Goal: Check status: Check status

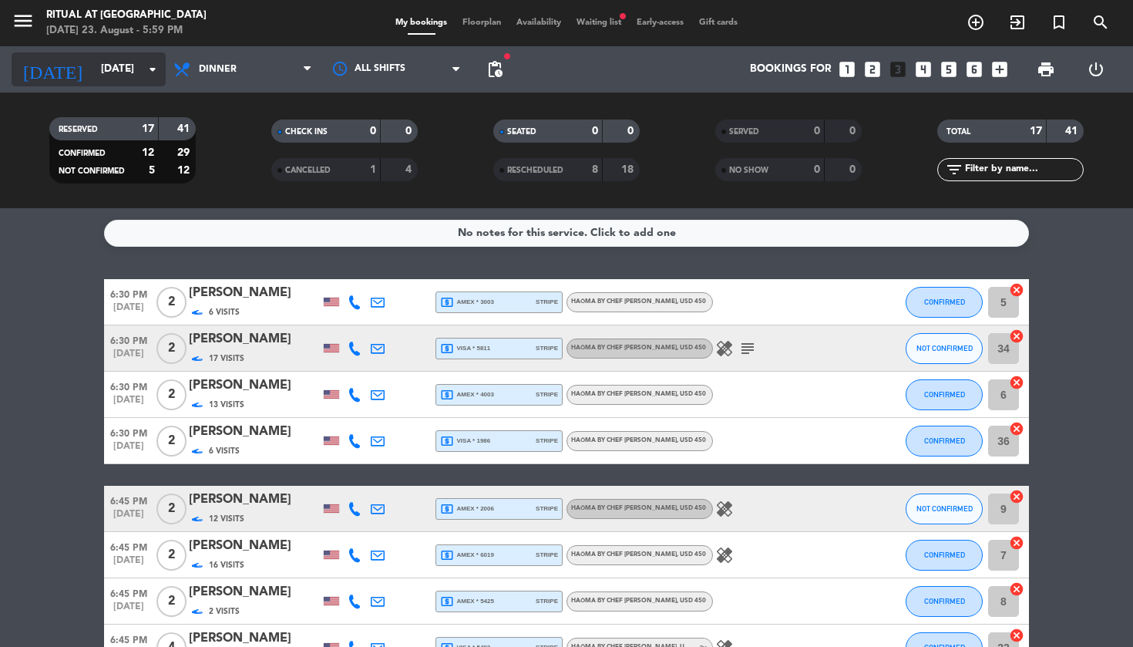
click at [116, 70] on input "[DATE]" at bounding box center [162, 69] width 138 height 28
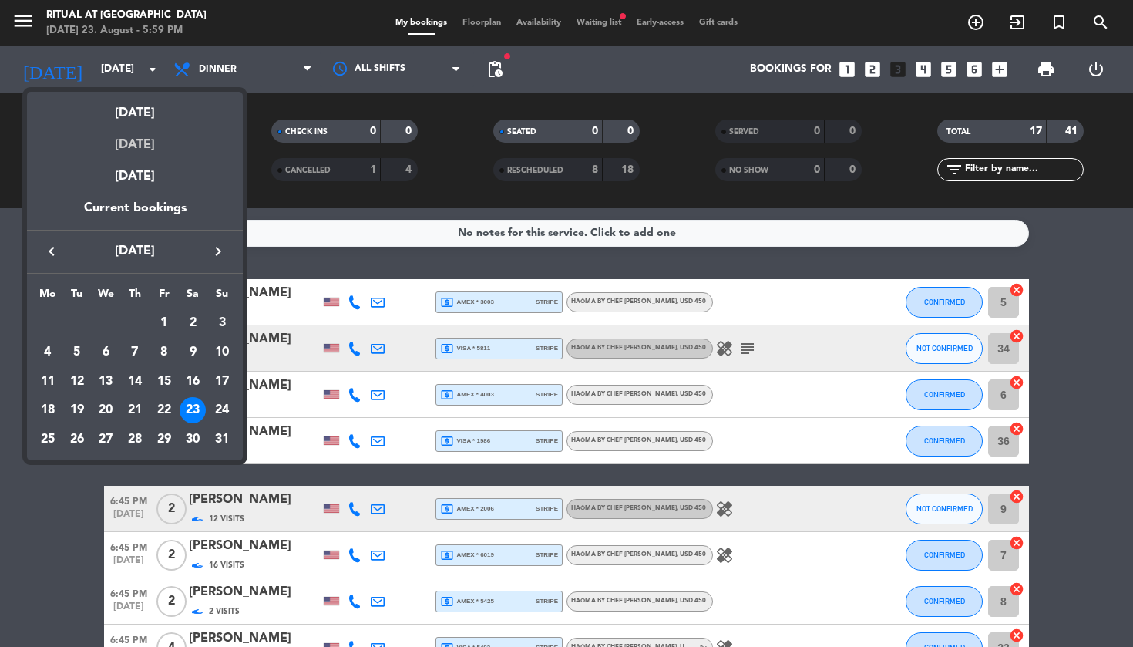
click at [150, 139] on div "[DATE]" at bounding box center [135, 139] width 216 height 32
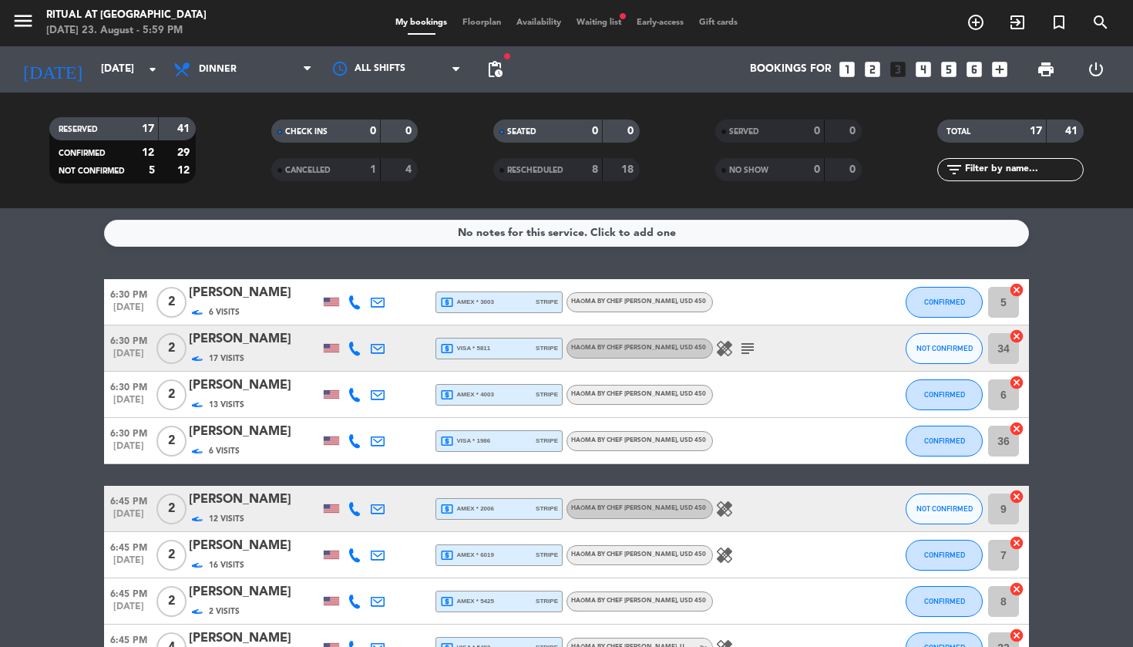
type input "[DATE]"
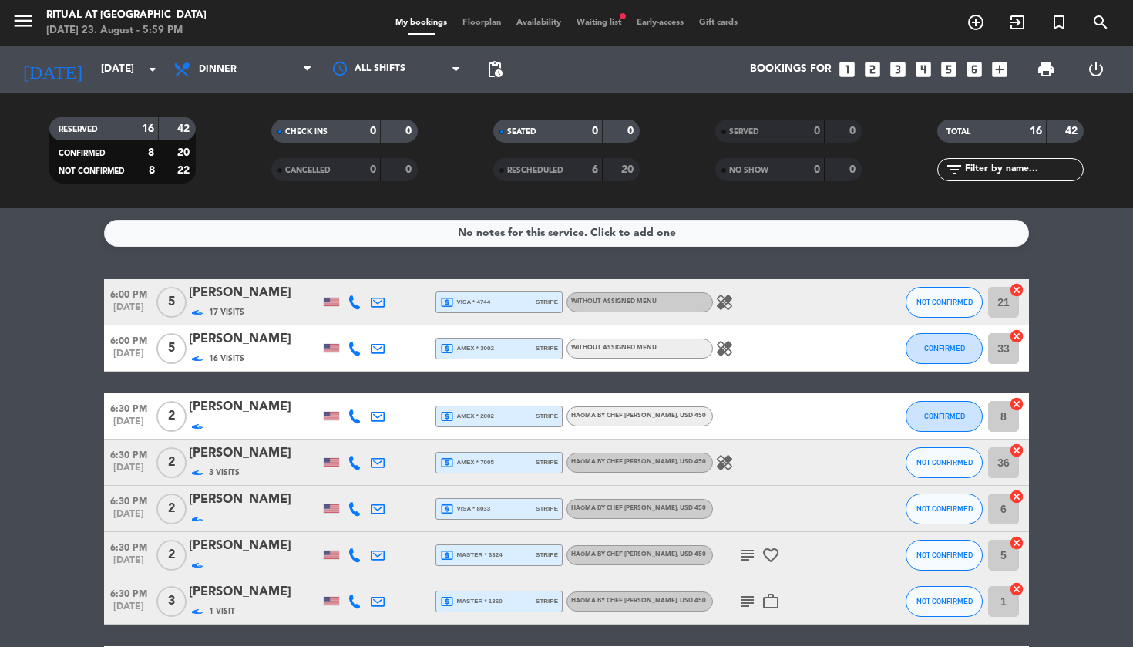
click at [609, 29] on div "My bookings Floorplan Availability Waiting list fiber_manual_record Early-acces…" at bounding box center [567, 23] width 358 height 14
click at [610, 23] on span "Waiting list fiber_manual_record" at bounding box center [599, 22] width 60 height 8
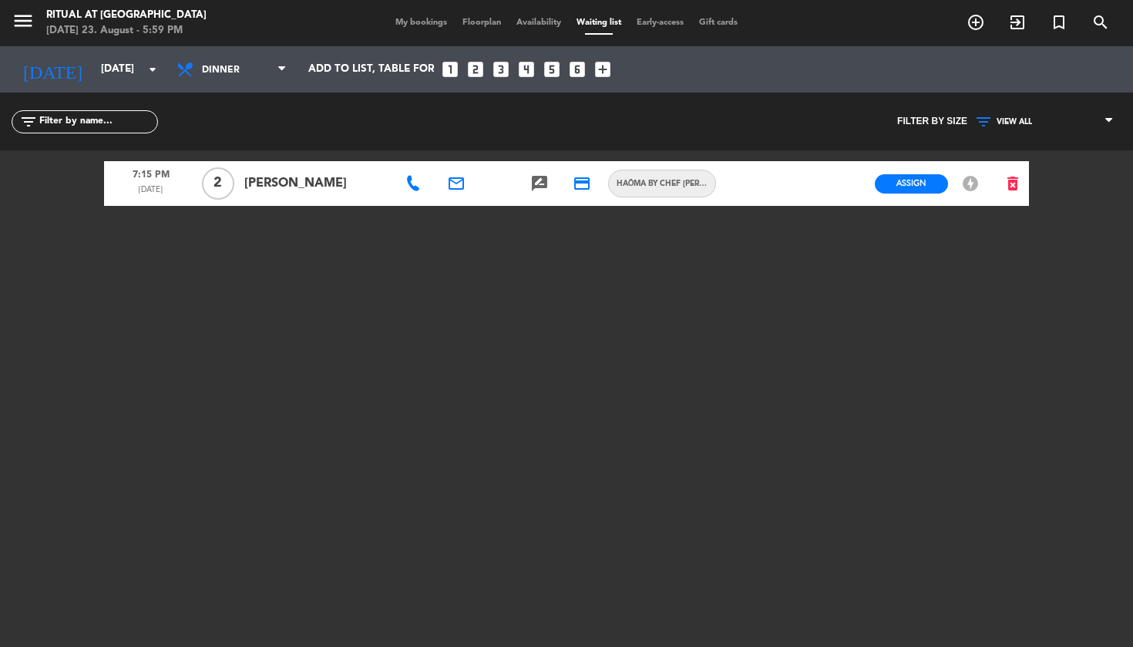
click at [420, 27] on span "My bookings" at bounding box center [421, 22] width 67 height 8
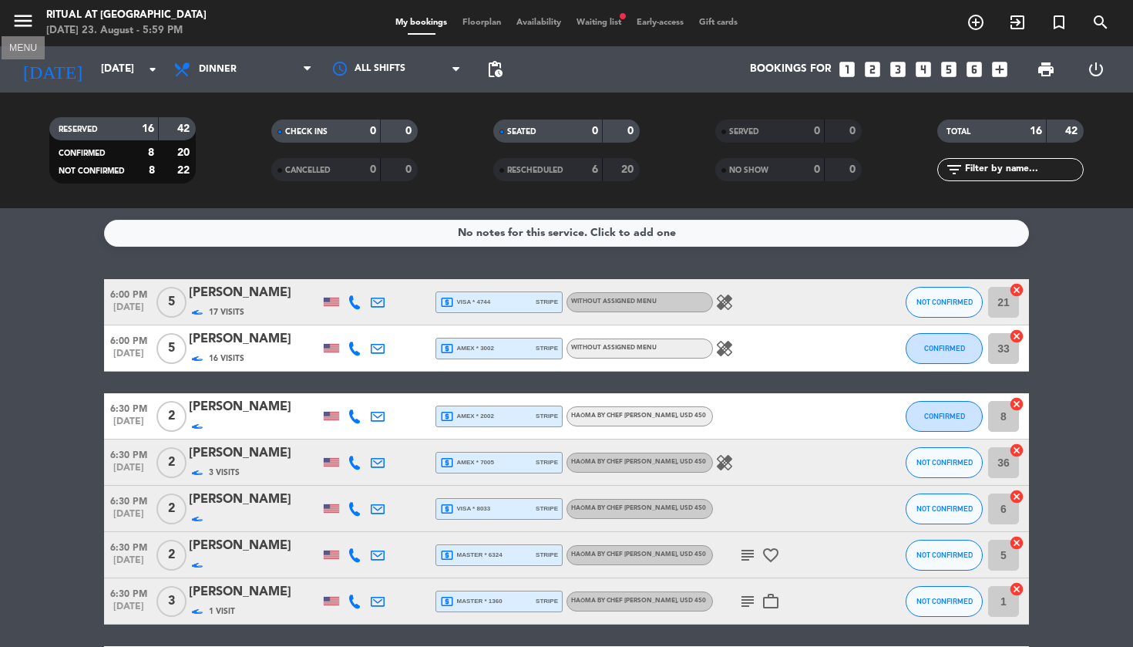
click at [15, 24] on icon "menu" at bounding box center [23, 20] width 23 height 23
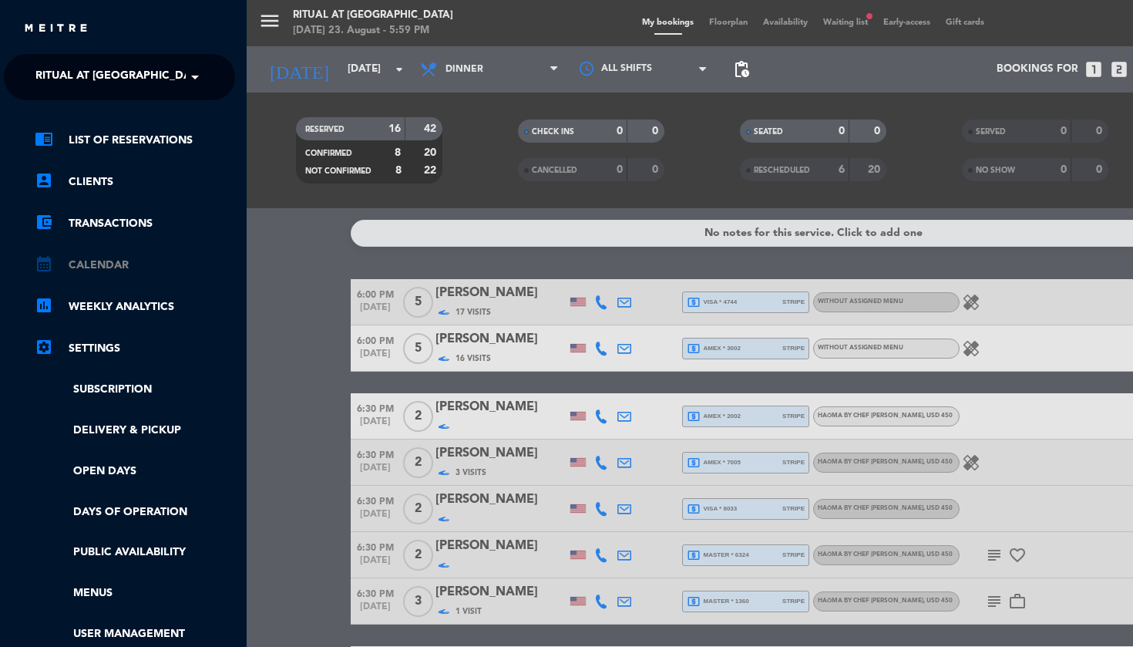
scroll to position [0, 4]
click at [92, 264] on link "calendar_month Calendar" at bounding box center [135, 265] width 200 height 18
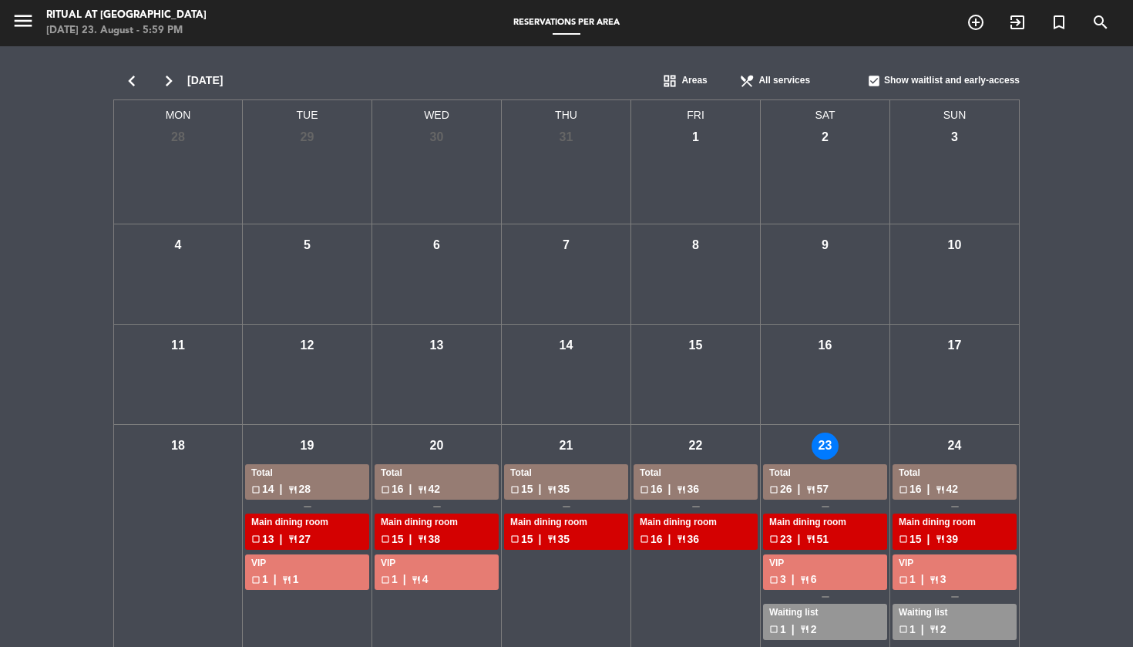
click at [167, 82] on icon "chevron_right" at bounding box center [168, 81] width 37 height 22
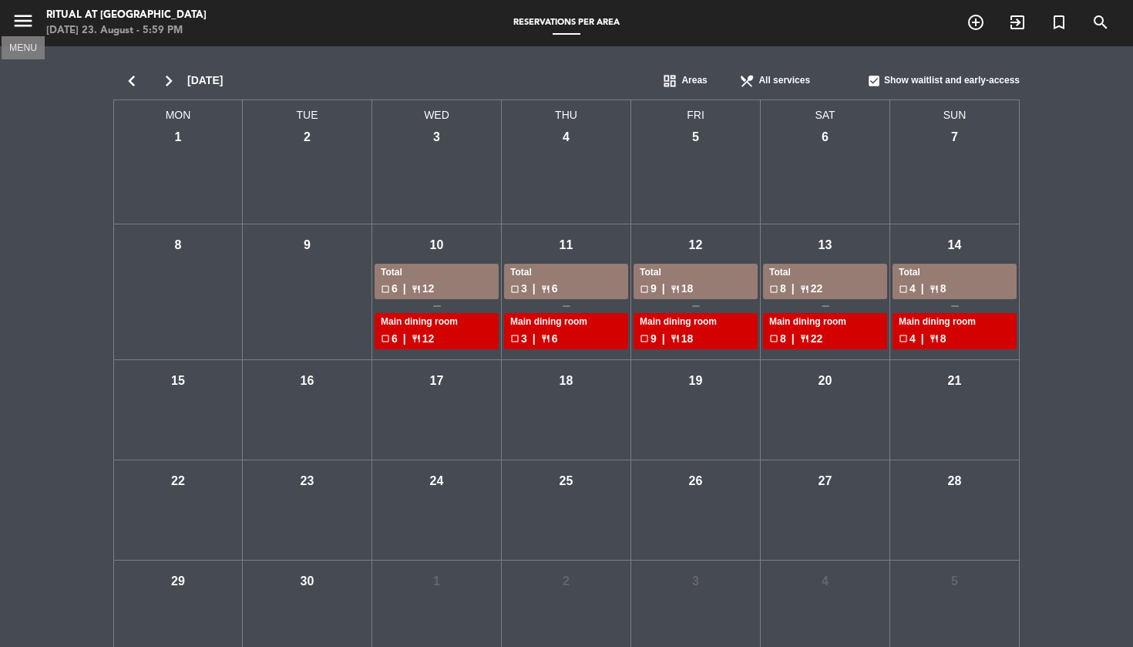
click at [29, 26] on icon "menu" at bounding box center [23, 20] width 23 height 23
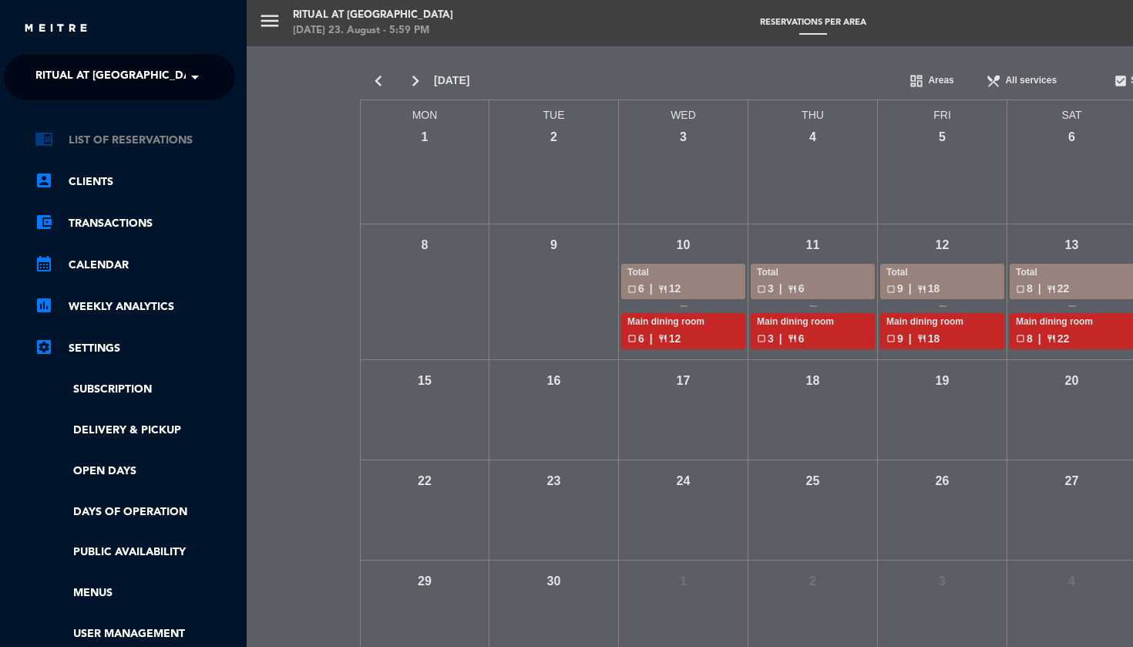
click at [85, 139] on link "chrome_reader_mode List of Reservations" at bounding box center [135, 140] width 200 height 18
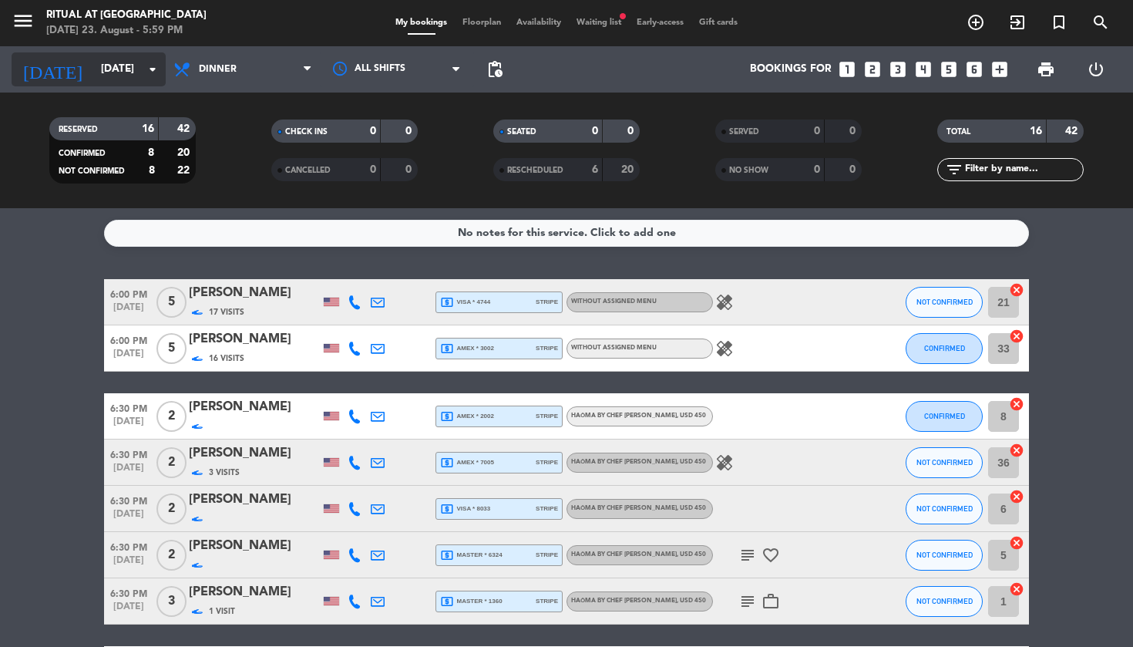
click at [122, 77] on input "[DATE]" at bounding box center [162, 69] width 138 height 28
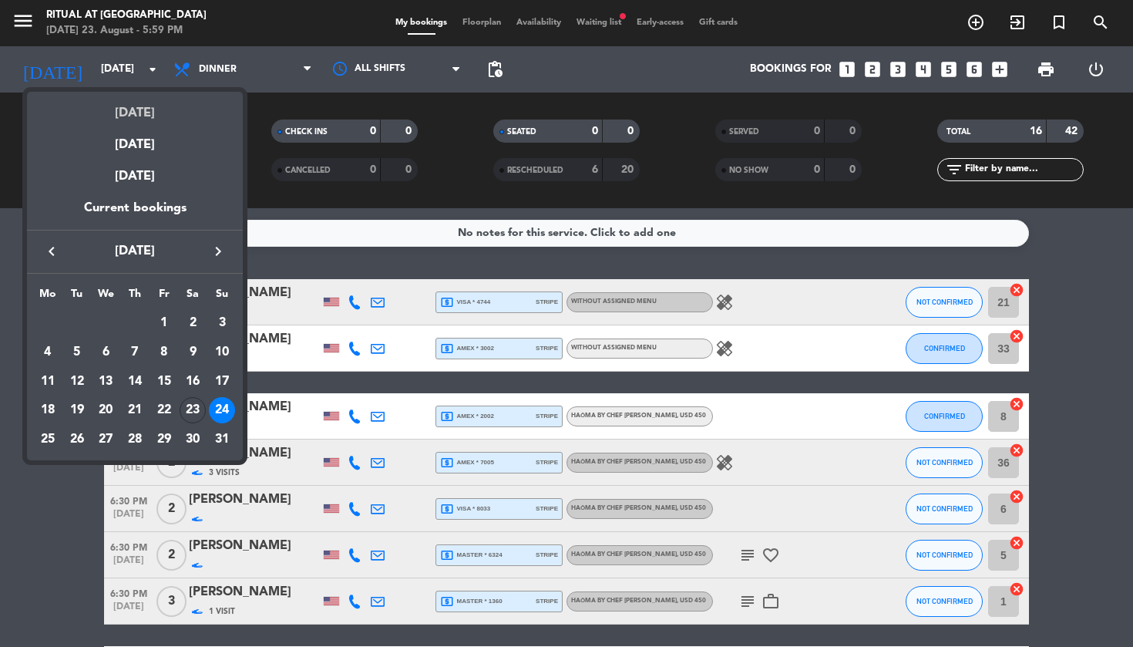
click at [122, 109] on div "[DATE]" at bounding box center [135, 108] width 216 height 32
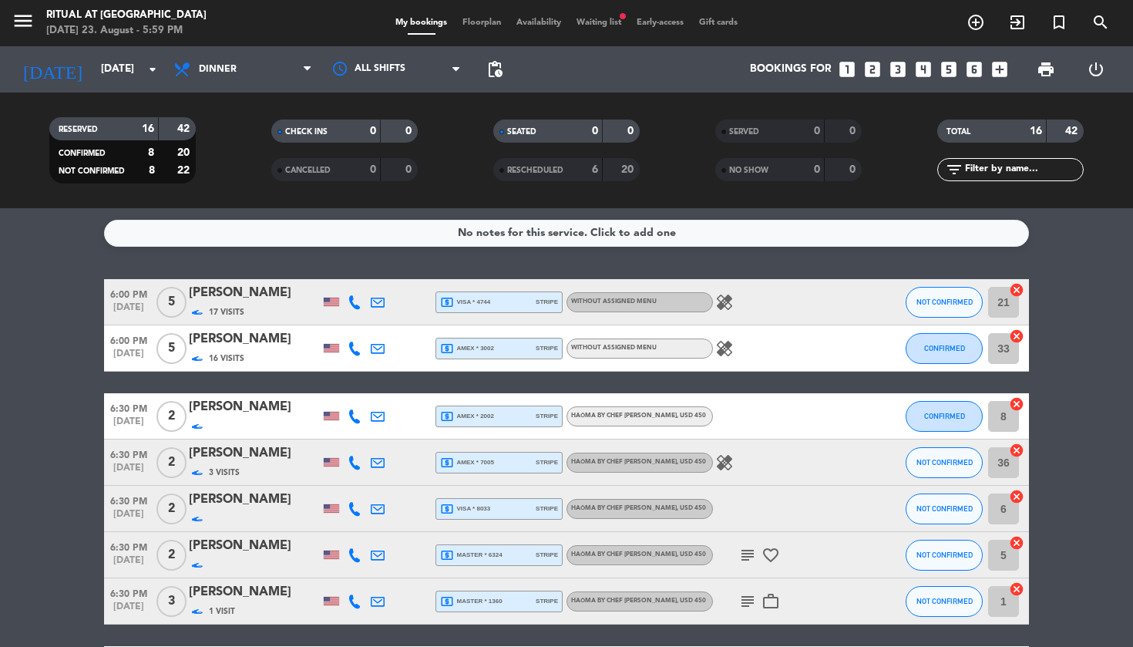
type input "[DATE]"
